Goal: Navigation & Orientation: Understand site structure

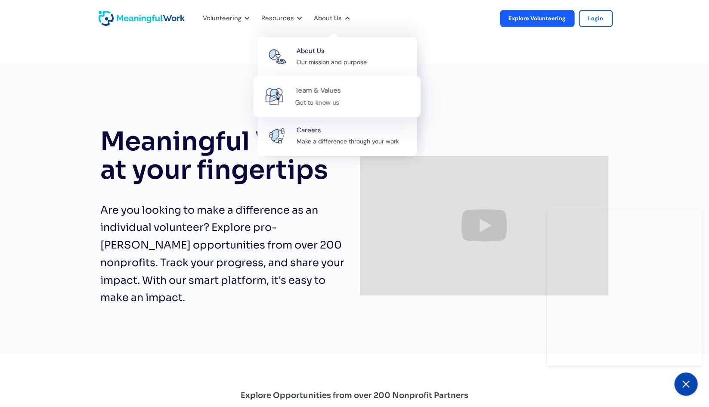
click at [330, 86] on div "Team & Values" at bounding box center [318, 91] width 46 height 12
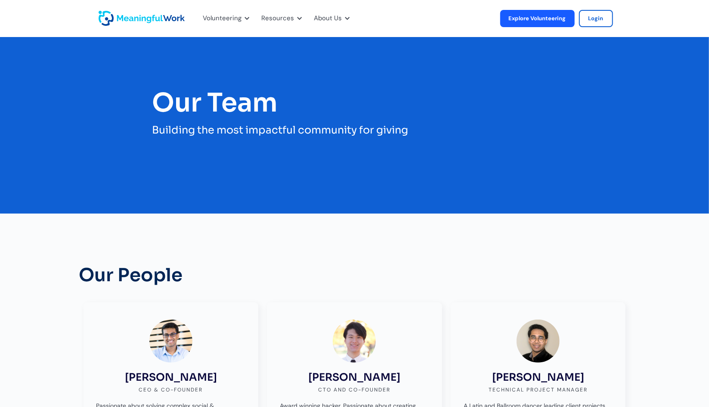
click at [165, 25] on img "home" at bounding box center [142, 18] width 86 height 15
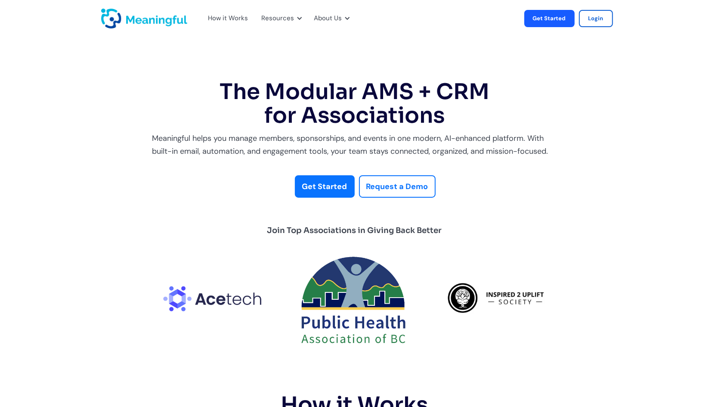
scroll to position [143, 0]
